Goal: Task Accomplishment & Management: Manage account settings

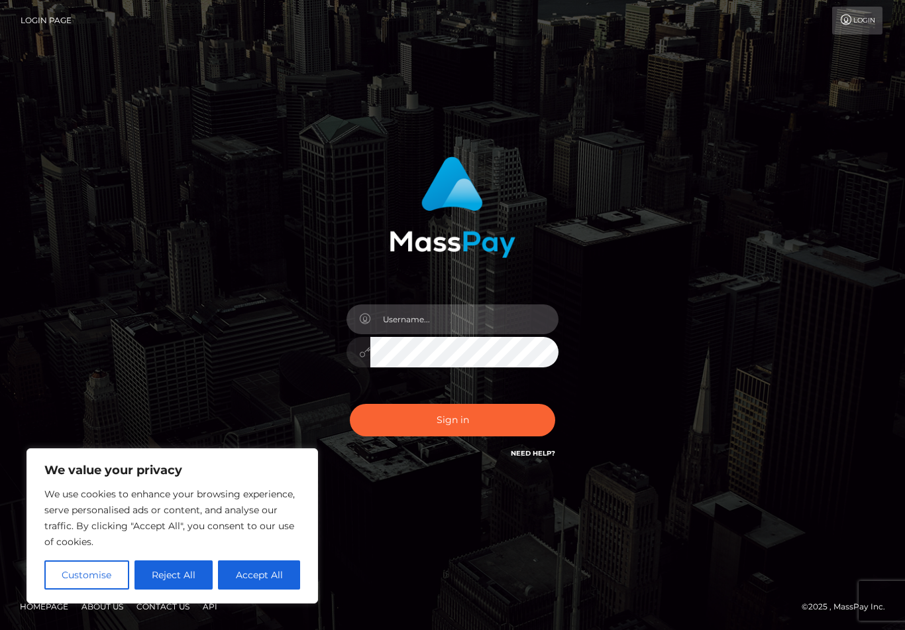
type input "[EMAIL_ADDRESS][DOMAIN_NAME]"
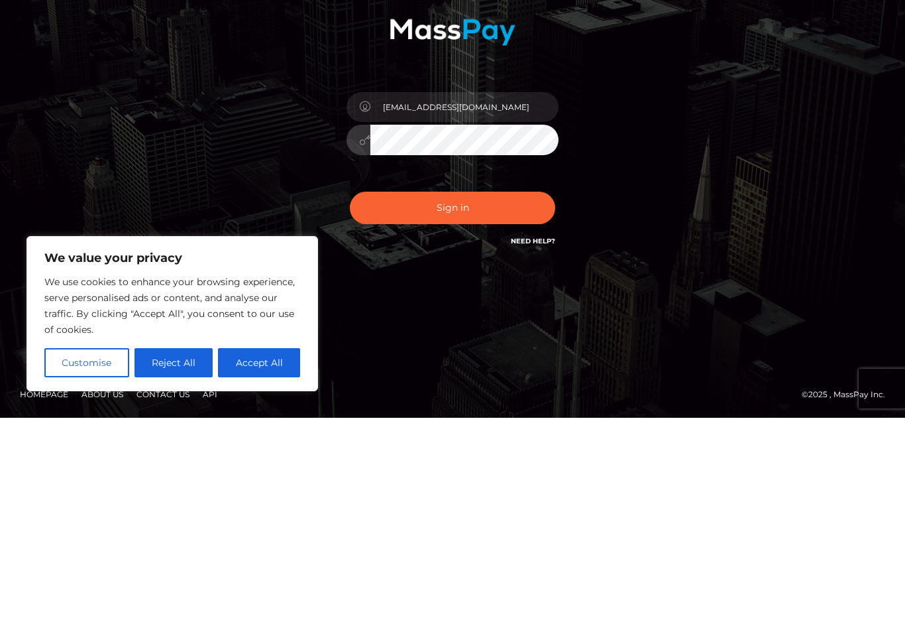
click at [503, 404] on button "Sign in" at bounding box center [452, 420] width 205 height 32
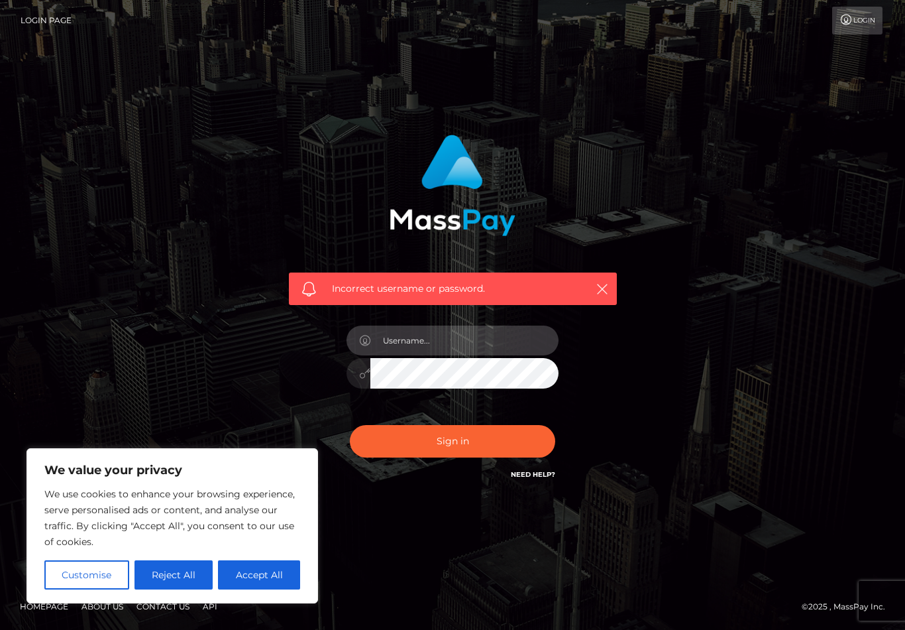
click at [407, 343] on input "text" at bounding box center [464, 340] width 188 height 30
type input "[EMAIL_ADDRESS][DOMAIN_NAME]"
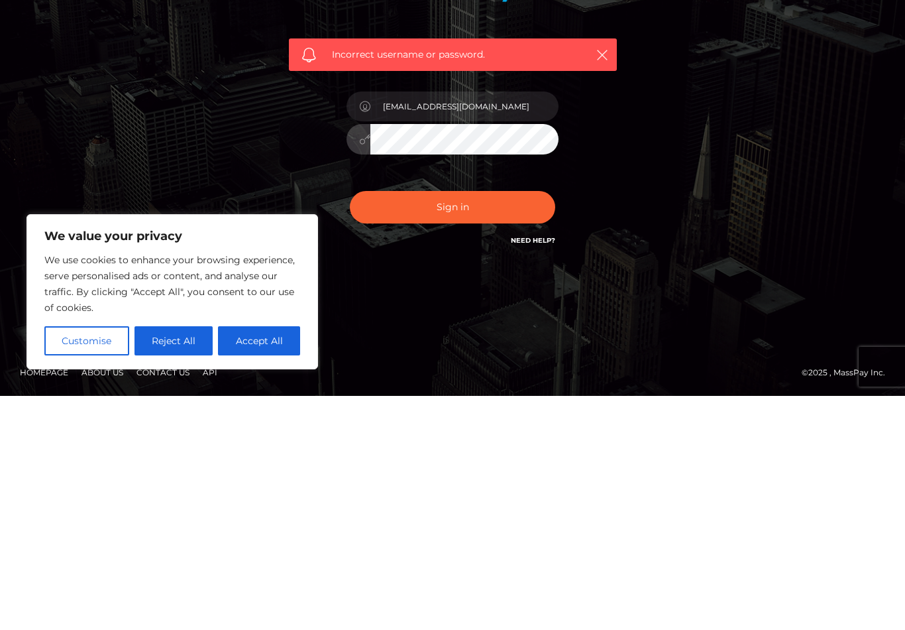
click at [495, 425] on button "Sign in" at bounding box center [452, 441] width 205 height 32
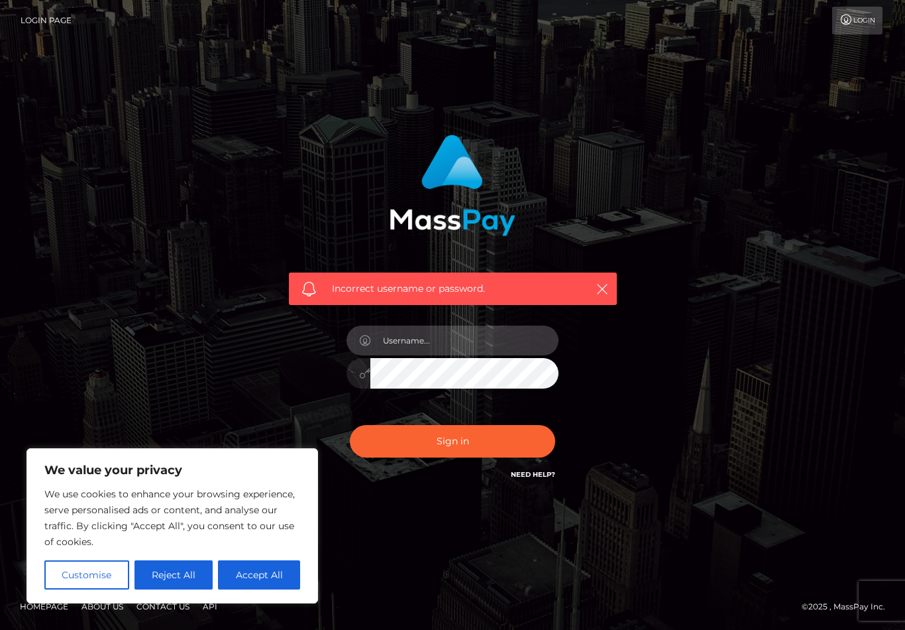
click at [482, 345] on input "text" at bounding box center [464, 340] width 188 height 30
type input "[EMAIL_ADDRESS][DOMAIN_NAME]"
click at [242, 571] on button "Accept All" at bounding box center [259, 574] width 82 height 29
checkbox input "true"
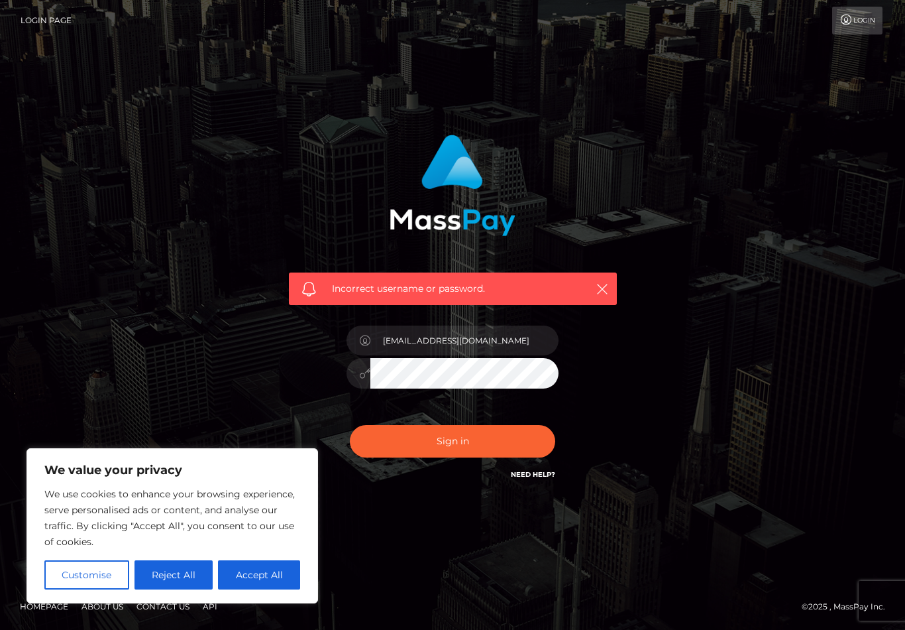
checkbox input "true"
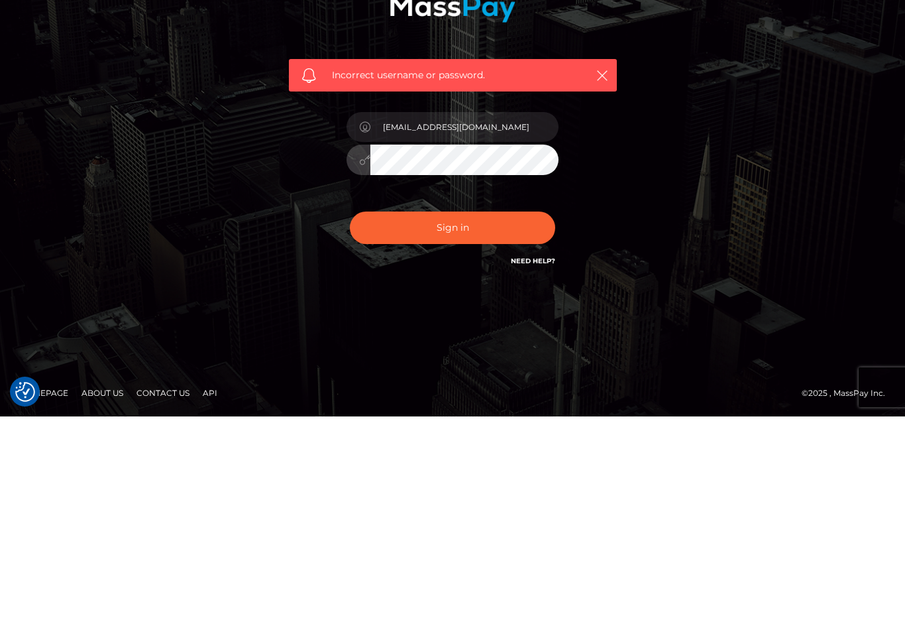
click at [495, 425] on button "Sign in" at bounding box center [452, 441] width 205 height 32
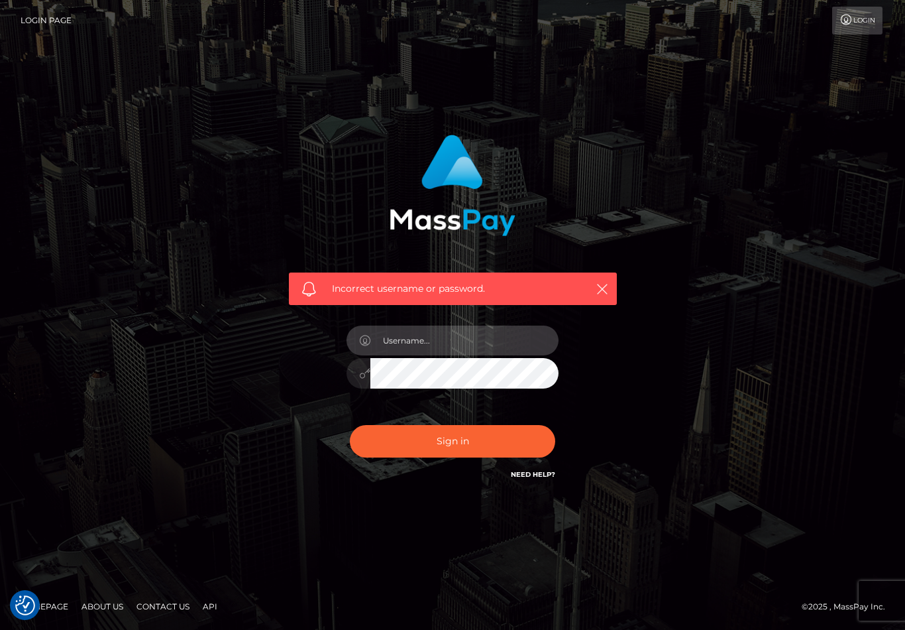
click at [486, 346] on input "text" at bounding box center [464, 340] width 188 height 30
type input "[EMAIL_ADDRESS][DOMAIN_NAME]"
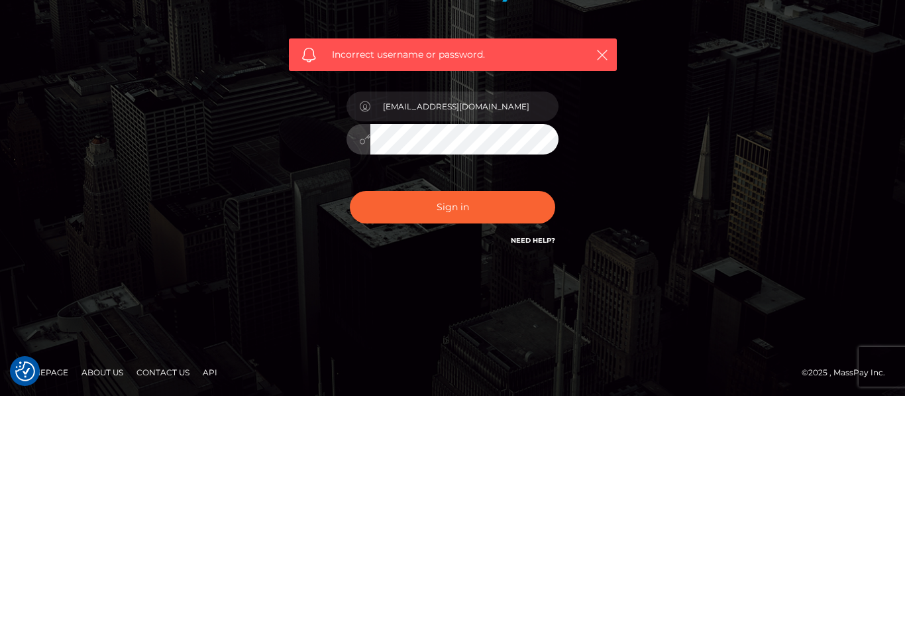
click at [397, 425] on button "Sign in" at bounding box center [452, 441] width 205 height 32
